Goal: Check status

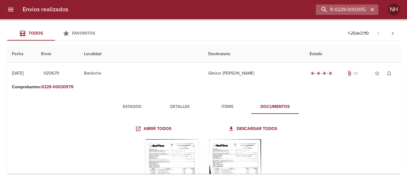
drag, startPoint x: 0, startPoint y: 0, endPoint x: 374, endPoint y: 7, distance: 373.7
click at [374, 7] on icon "button" at bounding box center [372, 10] width 6 height 6
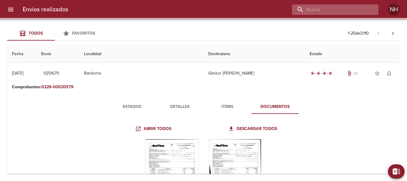
click at [345, 10] on input "buscar" at bounding box center [330, 9] width 76 height 10
paste input "R-0229-00023857"
type input "R-0229-00023857"
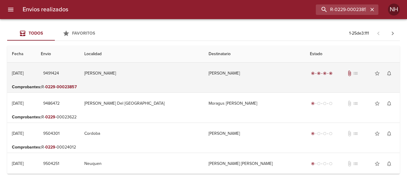
click at [79, 69] on td "9491424" at bounding box center [57, 73] width 43 height 21
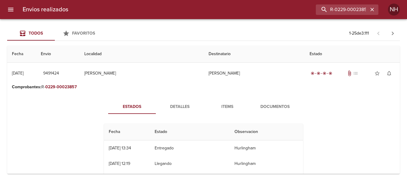
click at [266, 104] on span "Documentos" at bounding box center [275, 106] width 40 height 7
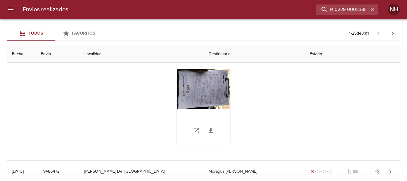
scroll to position [60, 0]
click at [202, 82] on div "Tabla de envíos del cliente" at bounding box center [204, 105] width 54 height 74
click at [208, 129] on icon "Tabla de envíos del cliente" at bounding box center [210, 129] width 4 height 5
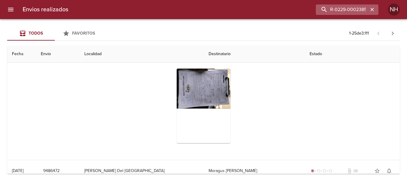
click at [371, 11] on icon "button" at bounding box center [372, 10] width 4 height 4
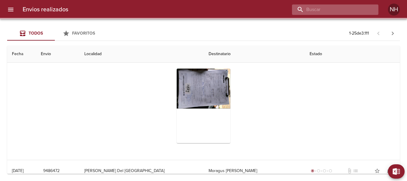
click at [358, 9] on input "buscar" at bounding box center [330, 9] width 76 height 10
paste input "R-0229-00024007"
type input "R-0229-00024007"
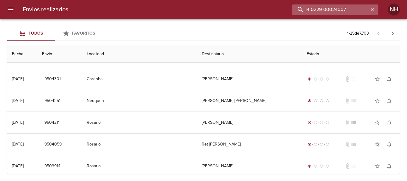
scroll to position [0, 0]
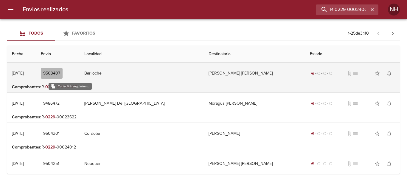
click at [60, 73] on span "9503407" at bounding box center [51, 73] width 17 height 7
